Goal: Ask a question: Seek information or help from site administrators or community

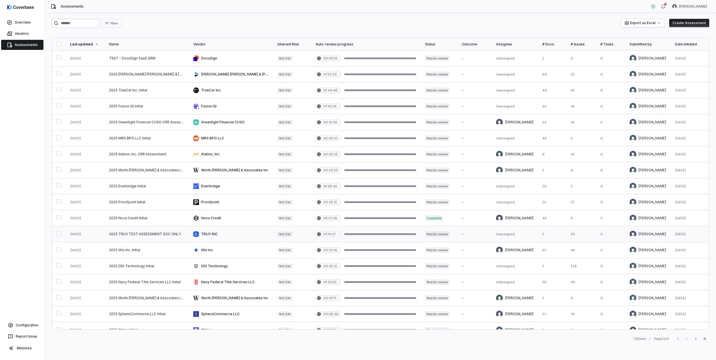
click at [119, 231] on link at bounding box center [147, 234] width 84 height 16
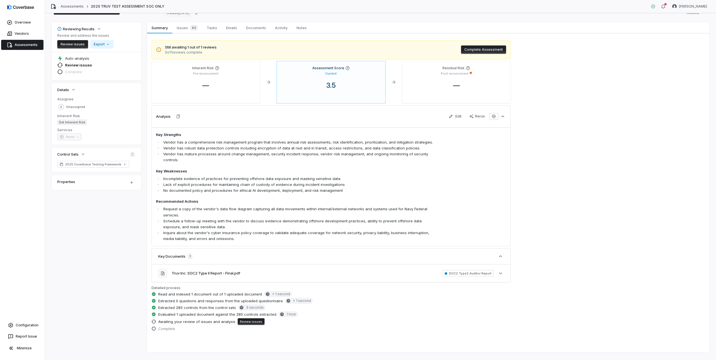
scroll to position [28, 0]
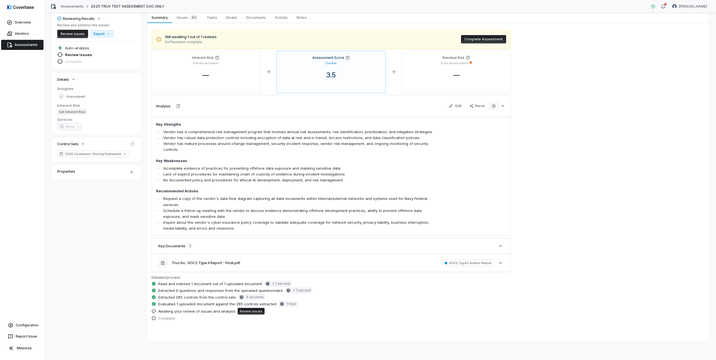
click at [23, 46] on link "Assessments" at bounding box center [22, 45] width 42 height 10
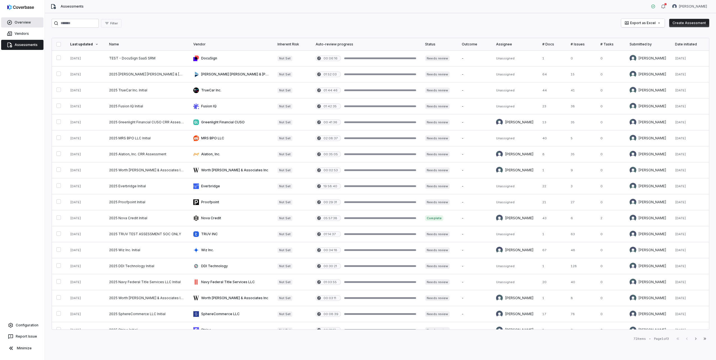
click at [15, 22] on link "Overview" at bounding box center [22, 22] width 42 height 10
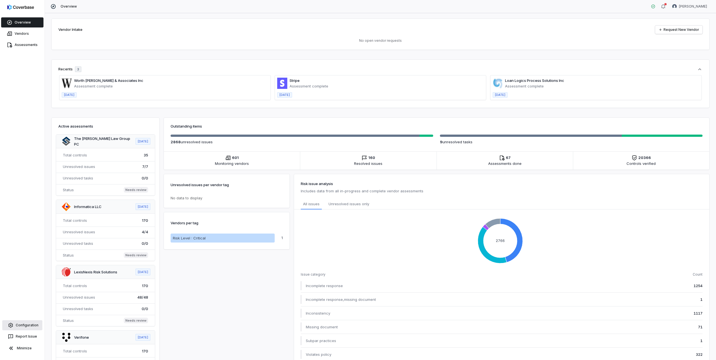
click at [34, 329] on link "Configuration" at bounding box center [22, 325] width 40 height 10
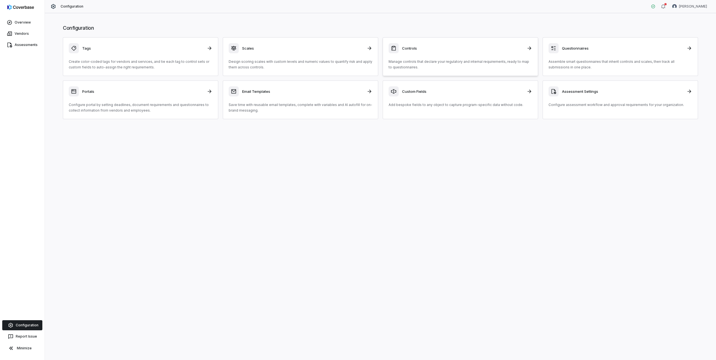
click at [427, 63] on p "Manage controls that declare your regulatory and internal requirements, ready t…" at bounding box center [461, 64] width 144 height 11
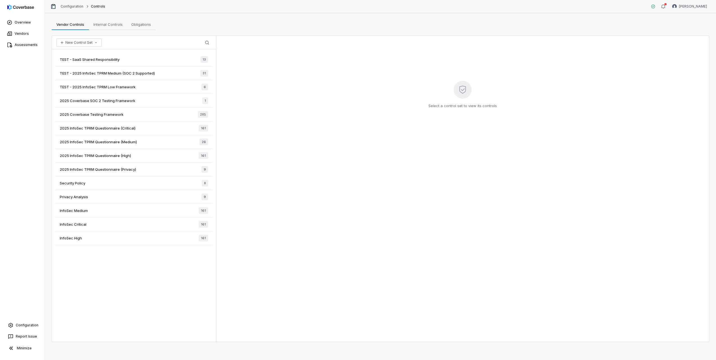
click at [97, 129] on span "2025 InfoSec TPRM Questionnaire (Critical)" at bounding box center [98, 128] width 76 height 5
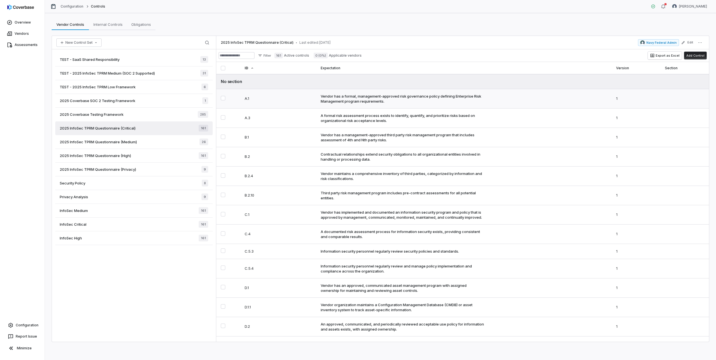
click at [381, 98] on div "Vendor has a formal, management-approved risk governance policy defining Enterp…" at bounding box center [403, 99] width 164 height 10
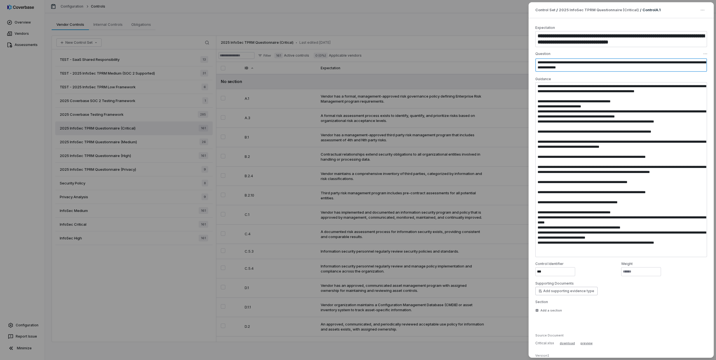
click at [570, 64] on textarea "**********" at bounding box center [621, 64] width 172 height 13
drag, startPoint x: 542, startPoint y: 89, endPoint x: 608, endPoint y: 266, distance: 188.9
click at [611, 264] on div "**********" at bounding box center [621, 170] width 172 height 291
click at [405, 191] on div "**********" at bounding box center [358, 180] width 716 height 360
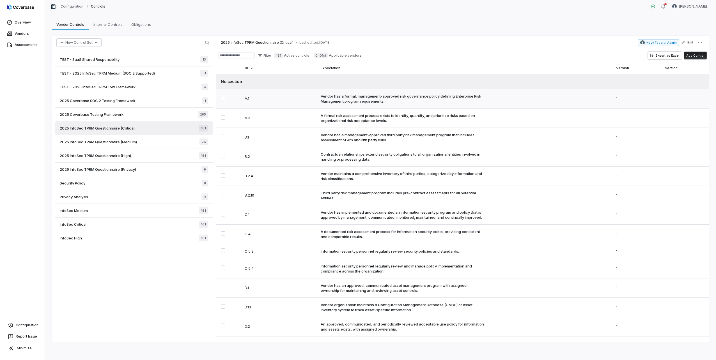
click at [364, 97] on div "Vendor has a formal, management-approved risk governance policy defining Enterp…" at bounding box center [403, 99] width 164 height 10
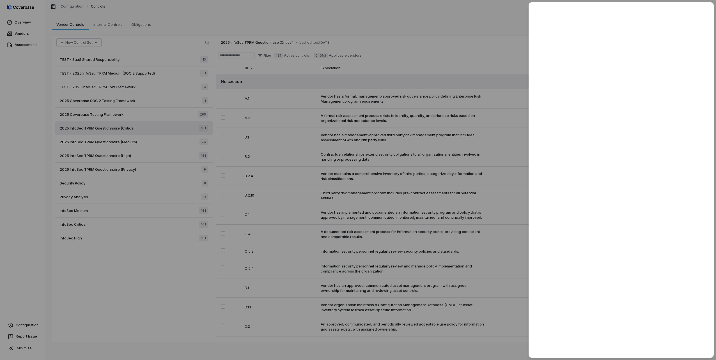
click at [25, 323] on div at bounding box center [358, 180] width 716 height 360
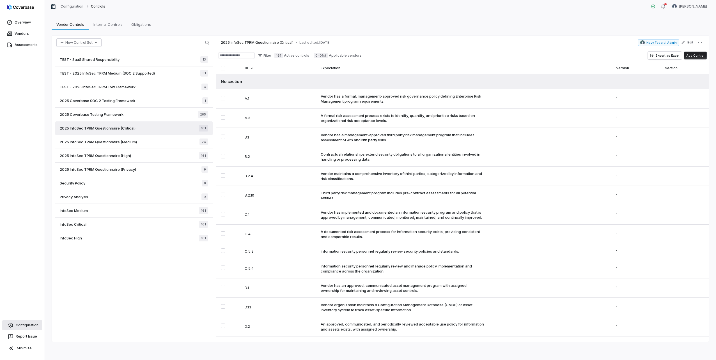
drag, startPoint x: 26, startPoint y: 325, endPoint x: 26, endPoint y: 328, distance: 2.8
click at [26, 325] on link "Configuration" at bounding box center [22, 325] width 40 height 10
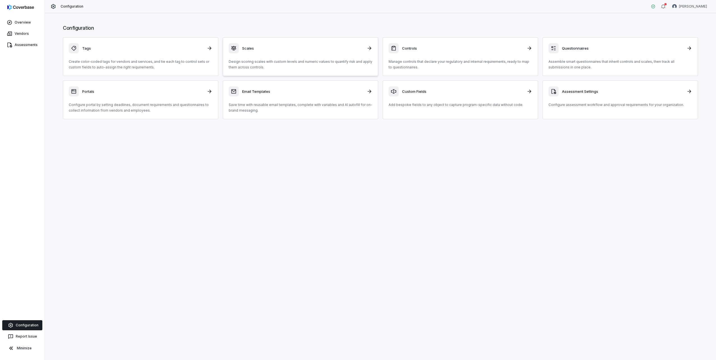
click at [278, 42] on link "Scales Design scoring scales with custom levels and numeric values to quantify …" at bounding box center [300, 56] width 155 height 39
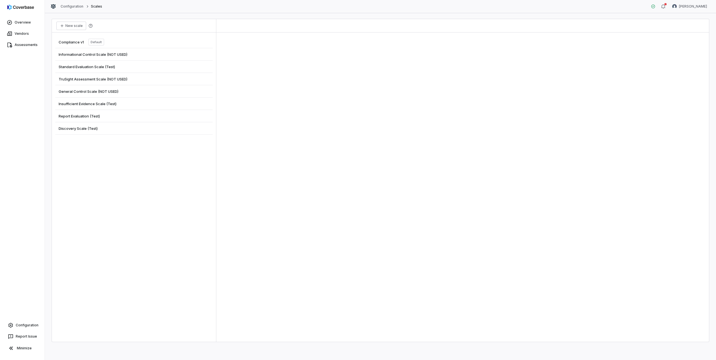
click at [78, 44] on span "Compliance v1" at bounding box center [71, 42] width 25 height 5
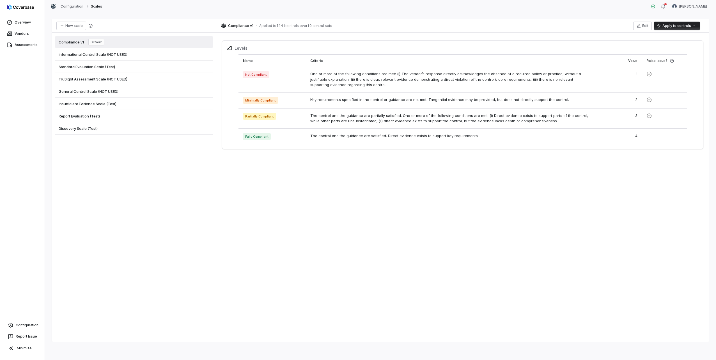
click at [109, 58] on div "Informational Control Scale (NOT USED)" at bounding box center [133, 54] width 157 height 12
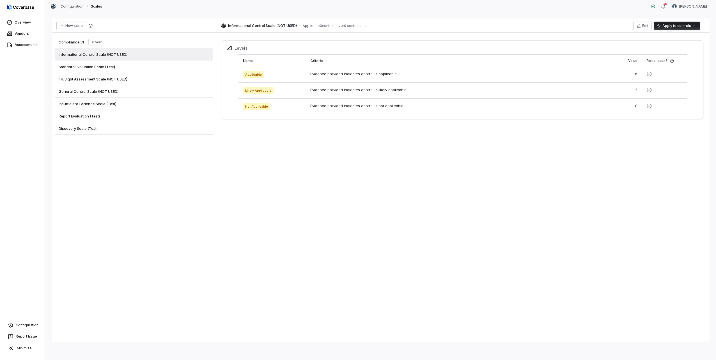
click at [101, 71] on div "Standard Evaluation Scale (Test)" at bounding box center [133, 67] width 157 height 12
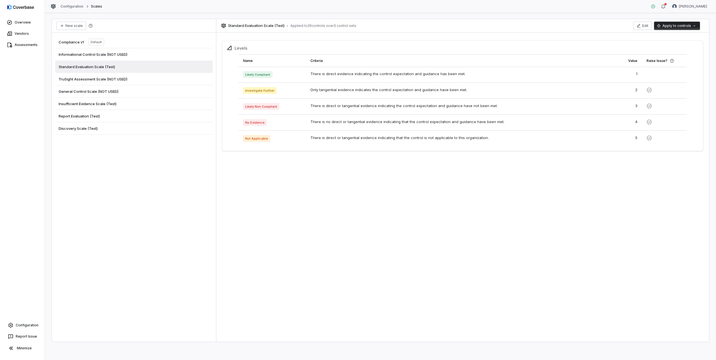
click at [65, 44] on span "Compliance v1" at bounding box center [71, 42] width 25 height 5
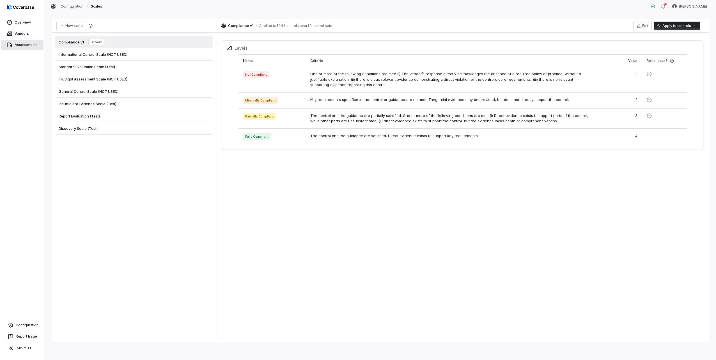
click at [13, 47] on link "Assessments" at bounding box center [22, 45] width 42 height 10
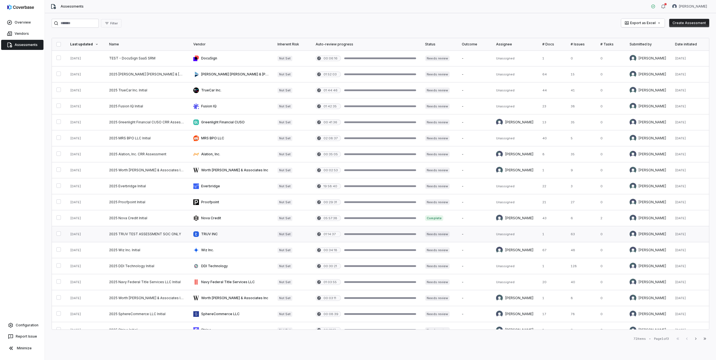
click at [158, 236] on link at bounding box center [147, 234] width 84 height 16
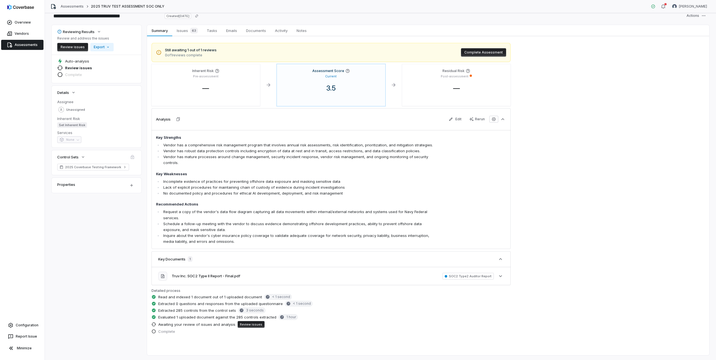
scroll to position [28, 0]
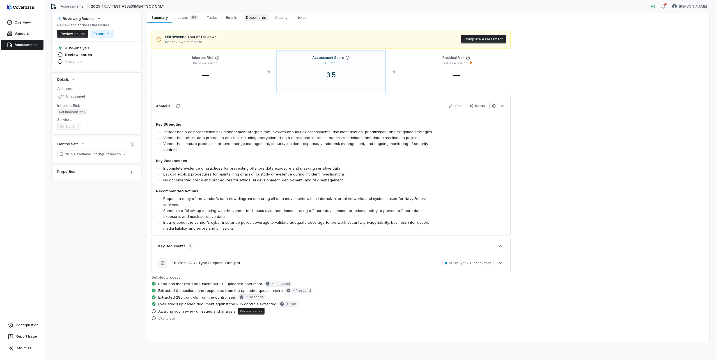
click at [254, 16] on span "Documents" at bounding box center [256, 17] width 24 height 7
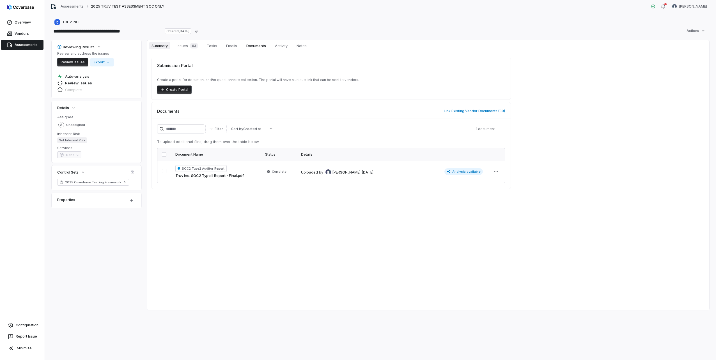
click at [162, 50] on link "Summary Summary" at bounding box center [159, 45] width 25 height 11
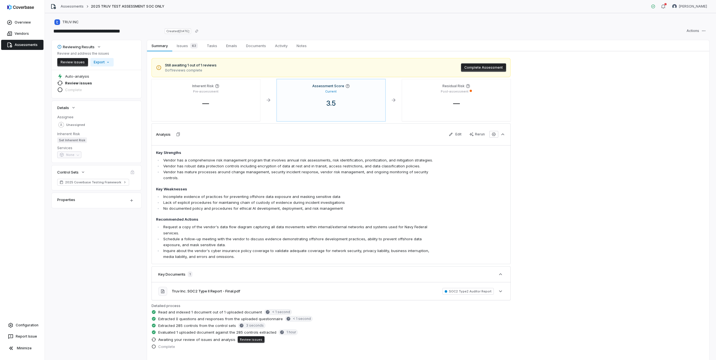
scroll to position [28, 0]
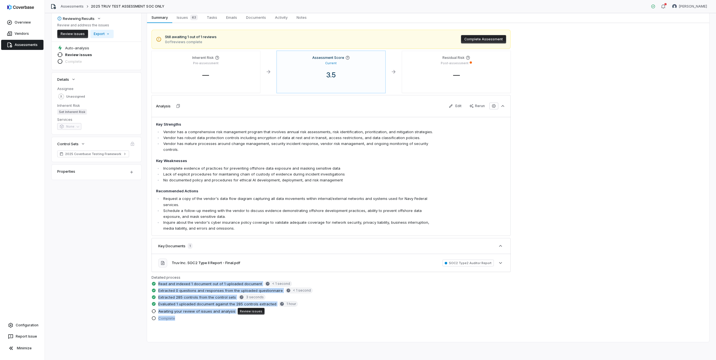
drag, startPoint x: 159, startPoint y: 283, endPoint x: 220, endPoint y: 336, distance: 80.4
click at [220, 336] on div "Still awaiting 1 out of 1 reviews 0 of 1 reviews complete Complete Assessment I…" at bounding box center [428, 182] width 562 height 319
click at [218, 334] on div "Still awaiting 1 out of 1 reviews 0 of 1 reviews complete Complete Assessment I…" at bounding box center [428, 182] width 562 height 319
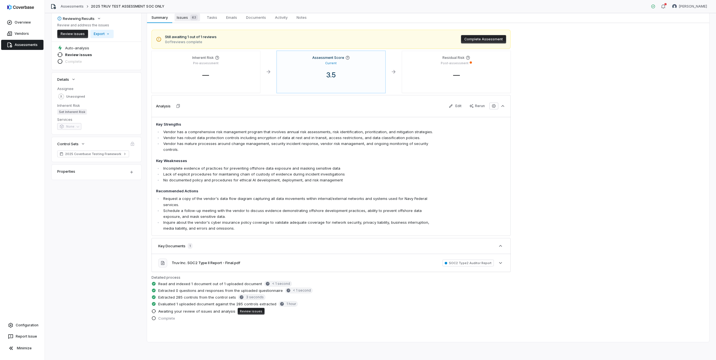
click at [183, 18] on span "Issues 63" at bounding box center [188, 17] width 26 height 8
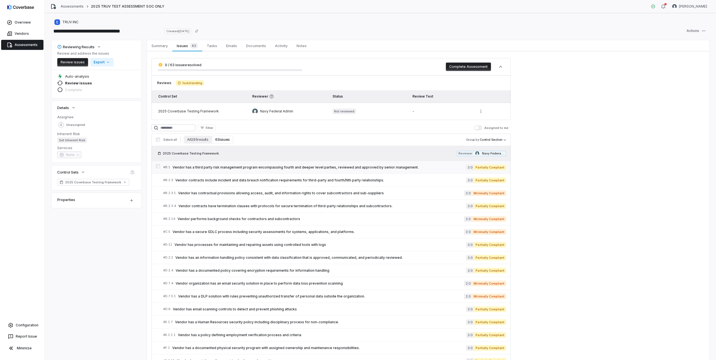
click at [219, 168] on span "Vendor has a third party risk management program encompassing fourth and deeper…" at bounding box center [320, 167] width 294 height 4
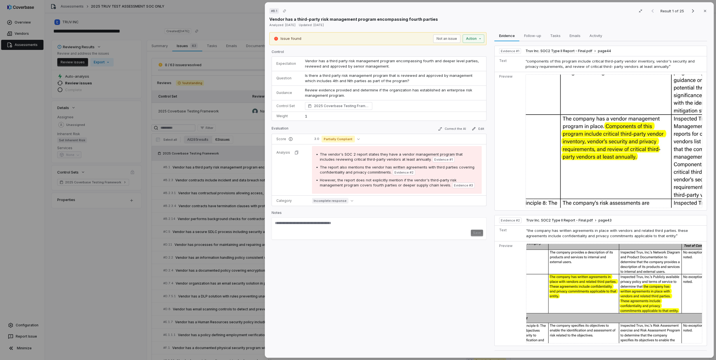
click at [316, 62] on span "Vendor has a third party risk management program encompassing fourth and deeper…" at bounding box center [392, 64] width 175 height 10
click at [311, 74] on span "Is there a third party risk management program that is reviewed and approved by…" at bounding box center [389, 78] width 169 height 10
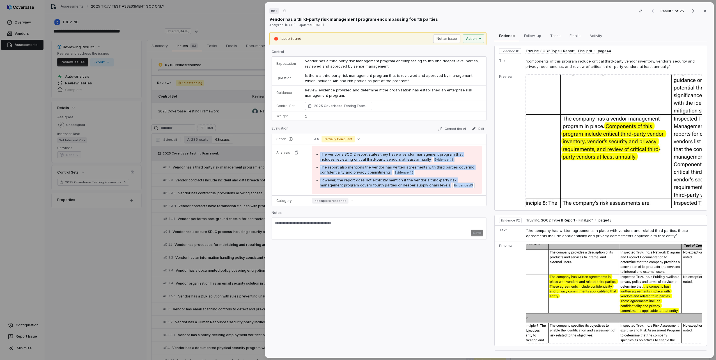
drag, startPoint x: 320, startPoint y: 154, endPoint x: 478, endPoint y: 185, distance: 160.2
click at [478, 185] on div "The vendor's SOC 2 report states they have a vendor management program that inc…" at bounding box center [397, 170] width 170 height 48
click at [352, 162] on div "The vendor's SOC 2 report states they have a vendor management program that inc…" at bounding box center [398, 157] width 157 height 11
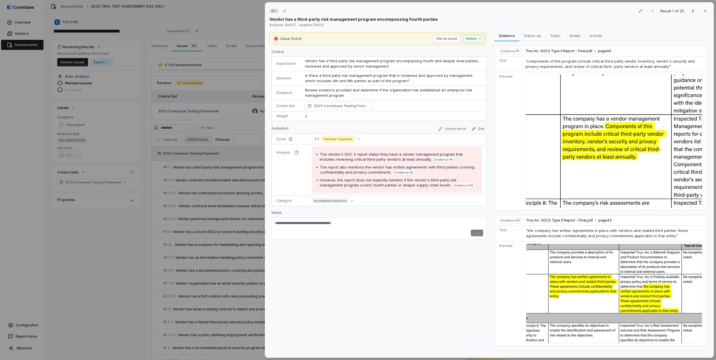
click at [567, 130] on img at bounding box center [614, 141] width 177 height 134
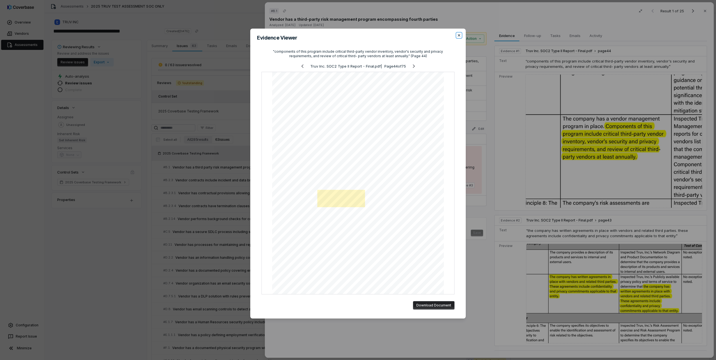
click at [458, 36] on icon "button" at bounding box center [459, 35] width 2 height 2
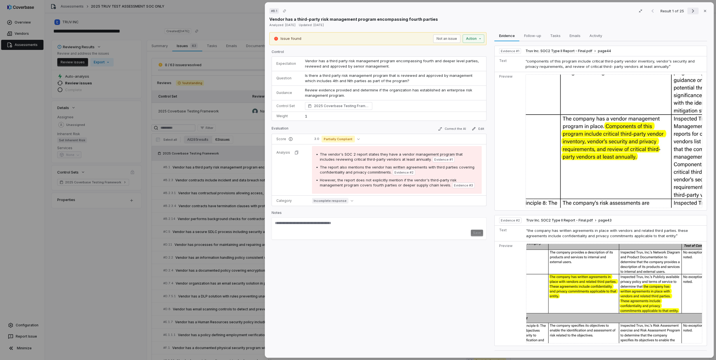
click at [690, 10] on icon "Next result" at bounding box center [693, 11] width 7 height 7
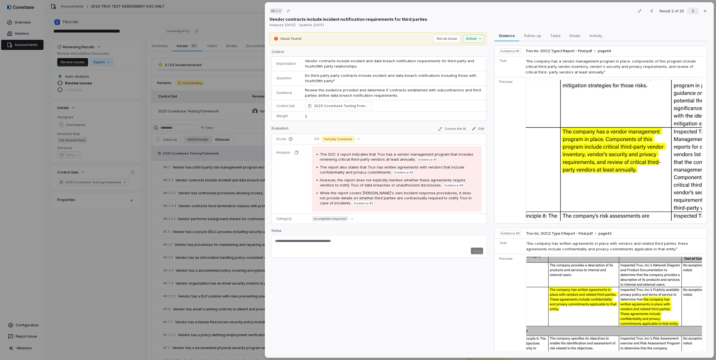
click at [692, 10] on icon "Next result" at bounding box center [693, 11] width 2 height 4
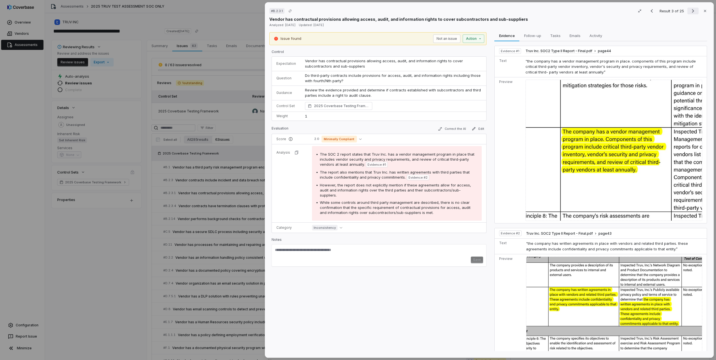
click at [692, 10] on icon "Next result" at bounding box center [693, 11] width 2 height 4
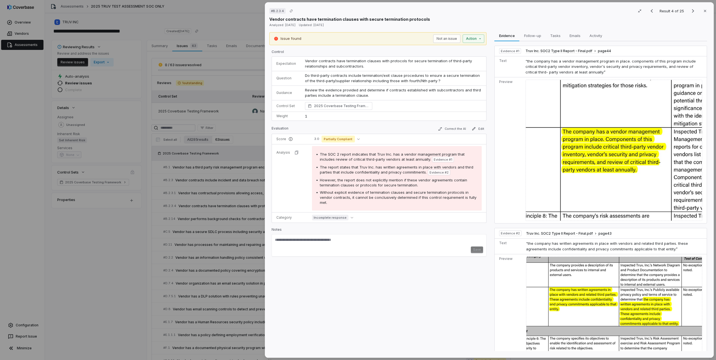
click at [209, 112] on div "# B.2.3.4 Result 4 of 25 Close Vendor contracts have termination clauses with s…" at bounding box center [358, 180] width 716 height 360
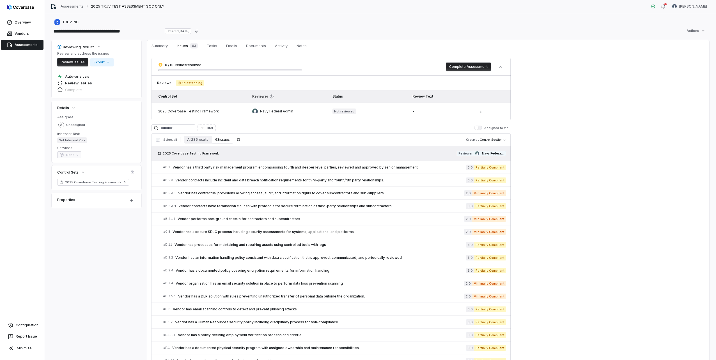
click at [10, 45] on icon at bounding box center [10, 45] width 6 height 6
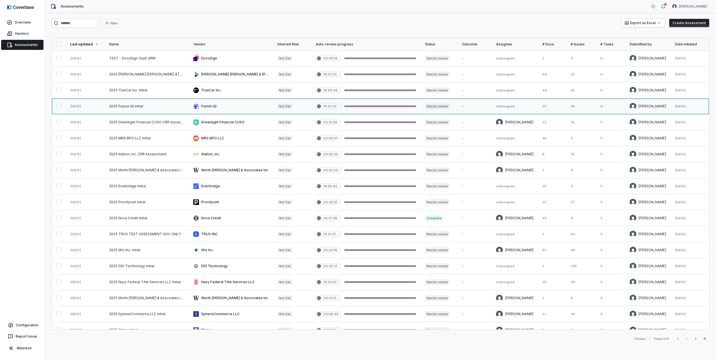
click at [208, 103] on link at bounding box center [231, 106] width 84 height 16
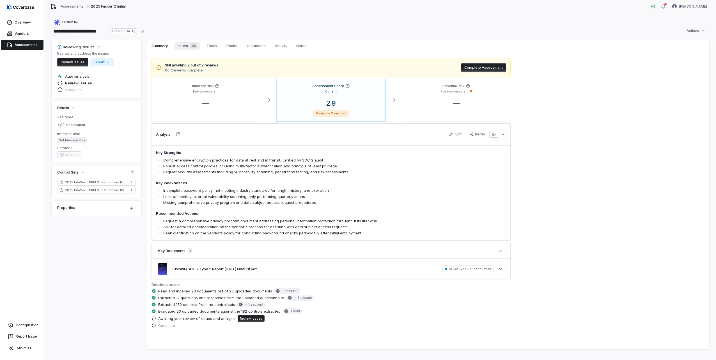
click at [189, 45] on div "38" at bounding box center [193, 46] width 10 height 6
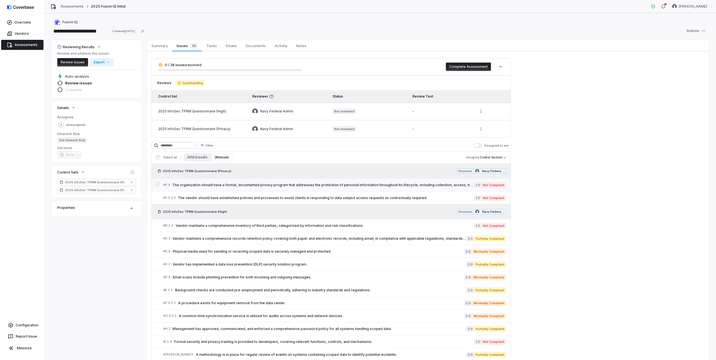
click at [246, 187] on span "The organization should have a formal, documented privacy program that addresse…" at bounding box center [323, 185] width 302 height 4
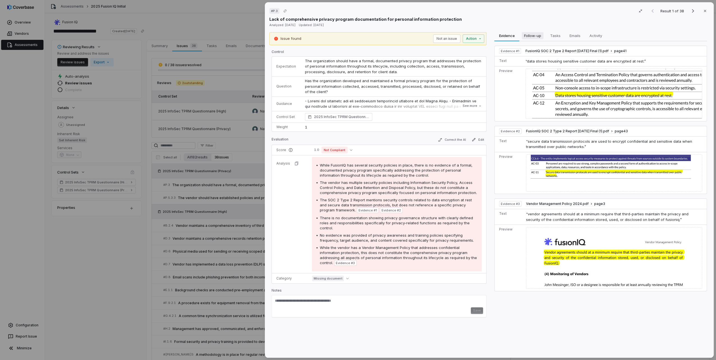
click at [532, 36] on span "Follow-up" at bounding box center [533, 35] width 22 height 7
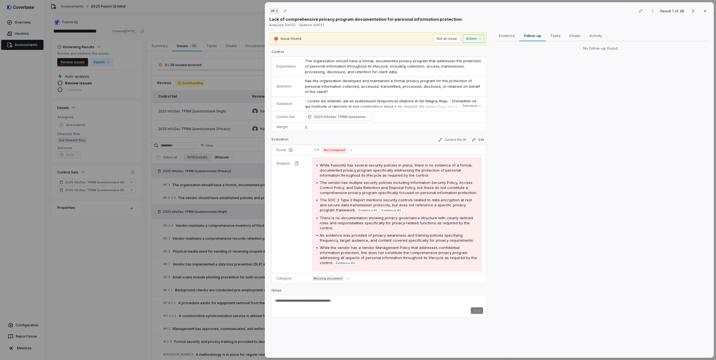
click at [477, 40] on div "# P.3 Result 1 of 38 Close Lack of comprehensive privacy program documentation …" at bounding box center [358, 180] width 716 height 360
click at [419, 56] on div "Draft a follow-up question to the vendor for this issue" at bounding box center [432, 54] width 89 height 4
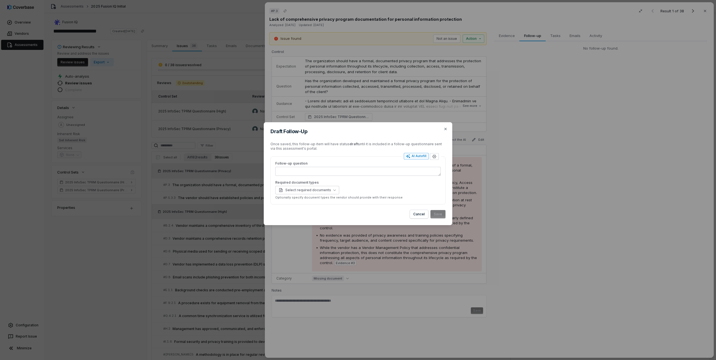
click at [413, 156] on div "AI Autofill" at bounding box center [416, 156] width 20 height 4
type textarea "*"
type textarea "**********"
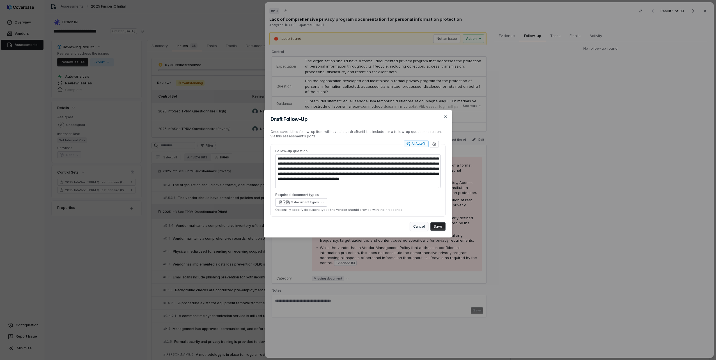
click at [424, 225] on button "Cancel" at bounding box center [419, 227] width 18 height 8
type textarea "*"
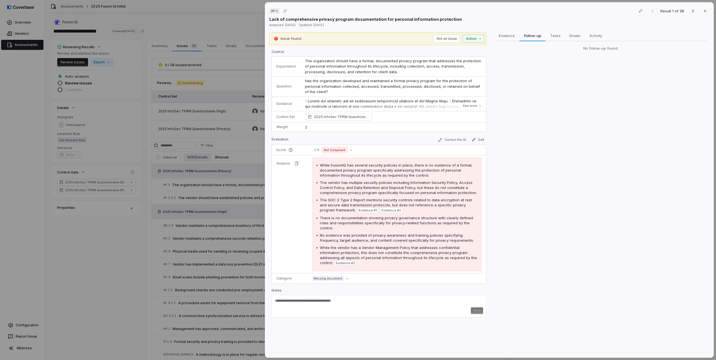
drag, startPoint x: 702, startPoint y: 10, endPoint x: 562, endPoint y: 11, distance: 139.7
click at [703, 10] on icon "button" at bounding box center [705, 11] width 4 height 4
